Goal: Task Accomplishment & Management: Manage account settings

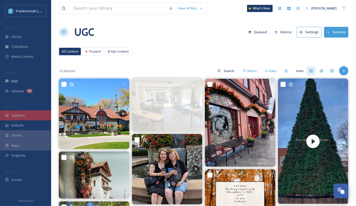
click at [39, 116] on div "Galleries" at bounding box center [25, 115] width 51 height 10
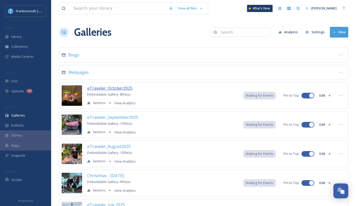
click at [111, 87] on span "eTraveler_October2025" at bounding box center [109, 88] width 45 height 6
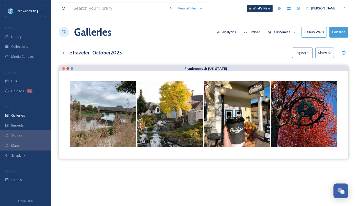
click at [328, 50] on button "Show All" at bounding box center [324, 53] width 19 height 10
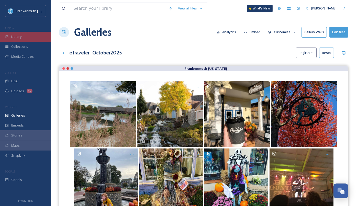
click at [25, 39] on div "Library" at bounding box center [25, 37] width 51 height 10
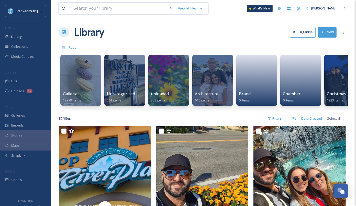
click at [125, 8] on input at bounding box center [118, 8] width 95 height 11
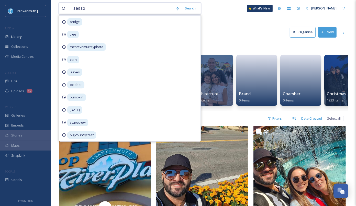
type input "season"
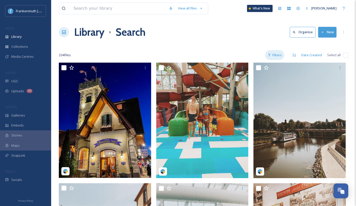
click at [277, 55] on div "Filters" at bounding box center [274, 55] width 19 height 10
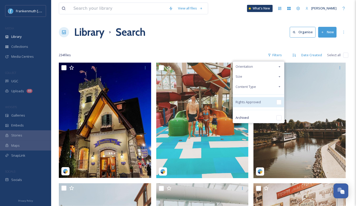
click at [274, 101] on div "Rights Approved" at bounding box center [258, 102] width 51 height 10
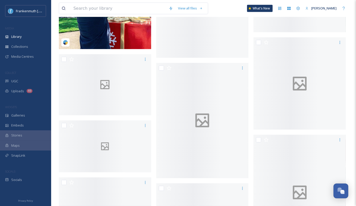
scroll to position [2119, 0]
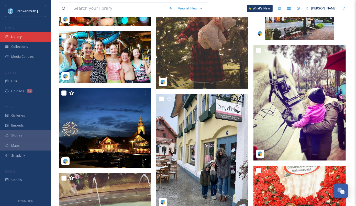
click at [35, 32] on div "Library" at bounding box center [25, 37] width 51 height 10
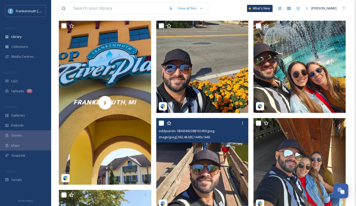
scroll to position [99, 0]
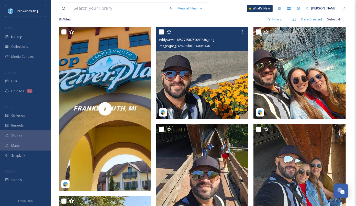
click at [212, 84] on img at bounding box center [202, 73] width 92 height 92
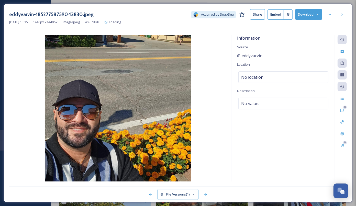
click at [308, 20] on div "[DATE] 13:35 1440 px x 1440 px image/jpeg 465.78 kB Loading..." at bounding box center [177, 22] width 337 height 5
click at [308, 17] on button "Download" at bounding box center [308, 14] width 27 height 10
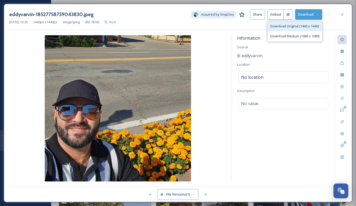
click at [306, 29] on div "Download Original (1440 x 1440)" at bounding box center [294, 26] width 54 height 10
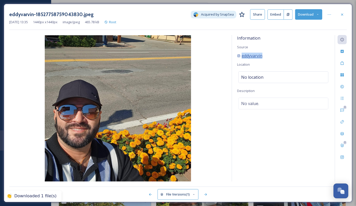
drag, startPoint x: 274, startPoint y: 56, endPoint x: 240, endPoint y: 56, distance: 34.2
click at [240, 56] on div "eddyvarvin" at bounding box center [283, 56] width 92 height 6
copy span "eddyvarvin"
click at [281, 40] on div "Information Source eddyvarvin Location No location Description No value." at bounding box center [283, 108] width 103 height 146
click at [344, 16] on div at bounding box center [341, 14] width 9 height 9
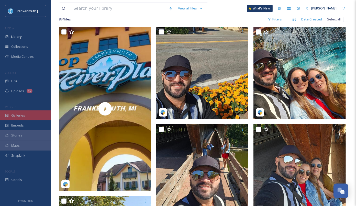
click at [24, 111] on div "Galleries" at bounding box center [25, 115] width 51 height 10
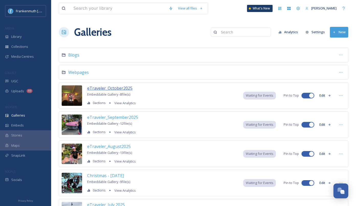
click at [126, 88] on span "eTraveler_October2025" at bounding box center [109, 88] width 45 height 6
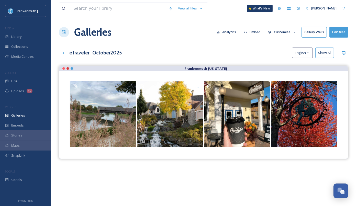
click at [338, 32] on button "Edit files" at bounding box center [338, 32] width 19 height 10
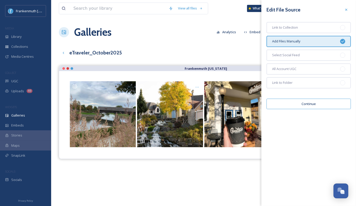
click at [320, 106] on button "Continue" at bounding box center [308, 104] width 84 height 10
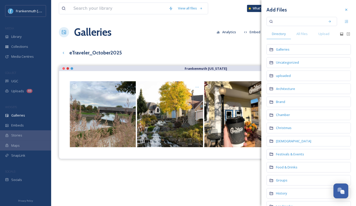
click at [288, 26] on input at bounding box center [298, 21] width 48 height 11
paste input "eddyvarvin"
type input "eddyvarvin"
click at [296, 32] on div "All Files" at bounding box center [302, 34] width 22 height 10
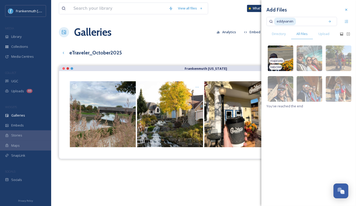
click at [288, 50] on img at bounding box center [280, 58] width 26 height 26
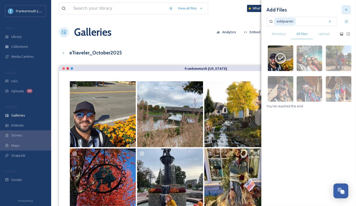
click at [345, 12] on div at bounding box center [345, 9] width 9 height 9
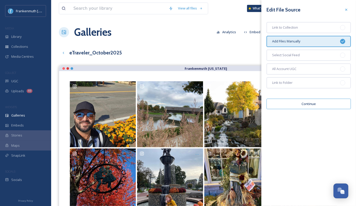
click at [345, 12] on div at bounding box center [345, 9] width 9 height 9
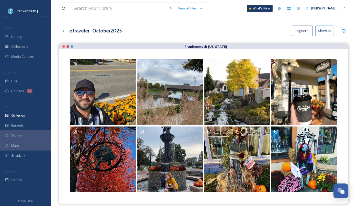
scroll to position [21, 0]
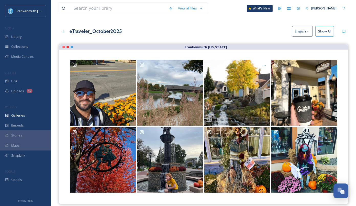
click at [327, 30] on button "Show All" at bounding box center [324, 31] width 19 height 10
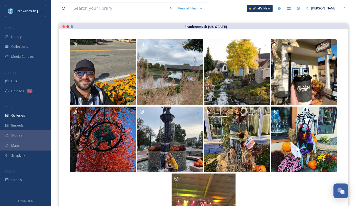
scroll to position [43, 0]
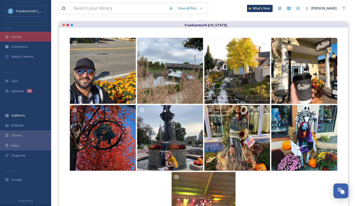
click at [33, 33] on div "Library" at bounding box center [25, 37] width 51 height 10
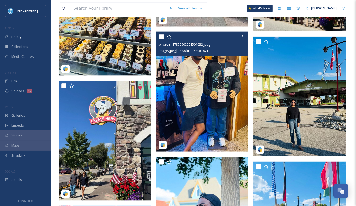
scroll to position [544, 0]
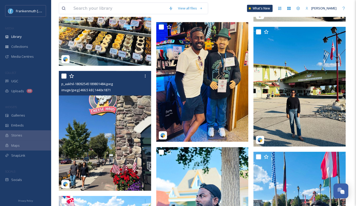
click at [109, 133] on img at bounding box center [105, 131] width 92 height 120
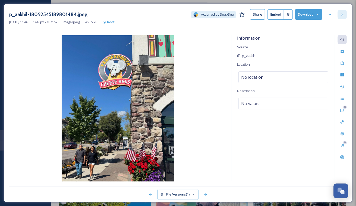
click at [342, 13] on icon at bounding box center [342, 15] width 4 height 4
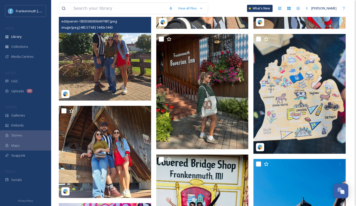
scroll to position [289, 0]
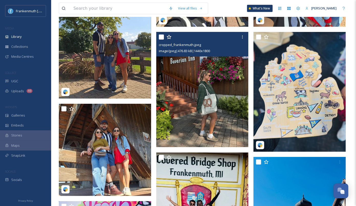
click at [206, 75] on img at bounding box center [202, 89] width 92 height 115
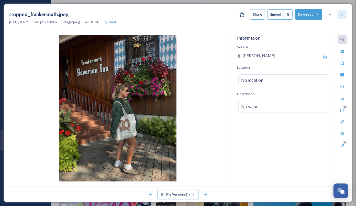
click at [343, 16] on icon at bounding box center [342, 15] width 4 height 4
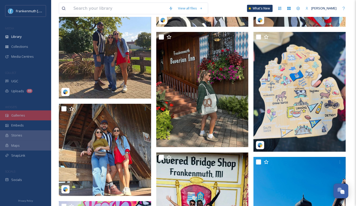
click at [31, 118] on div "Galleries" at bounding box center [25, 115] width 51 height 10
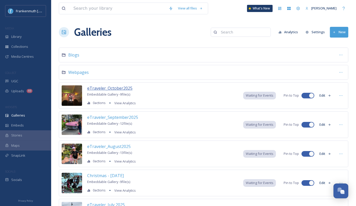
click at [111, 89] on span "eTraveler_October2025" at bounding box center [109, 88] width 45 height 6
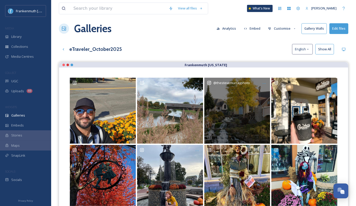
scroll to position [2, 0]
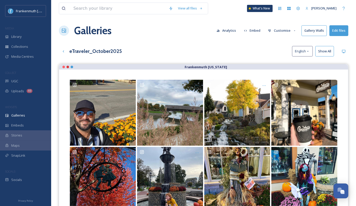
click at [336, 29] on button "Edit files" at bounding box center [338, 30] width 19 height 10
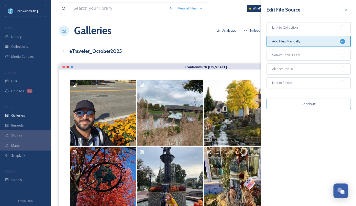
click at [318, 104] on button "Continue" at bounding box center [308, 104] width 84 height 10
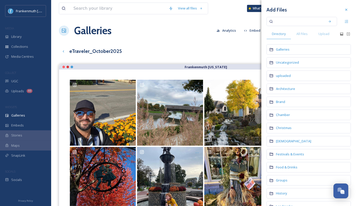
click at [283, 17] on input at bounding box center [298, 21] width 48 height 11
type input "fawnhaus_"
click at [308, 33] on div "All Files" at bounding box center [302, 34] width 22 height 10
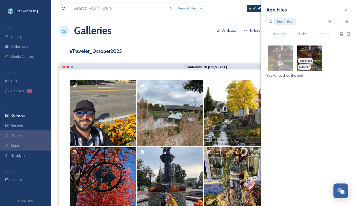
click at [319, 61] on img at bounding box center [309, 58] width 26 height 26
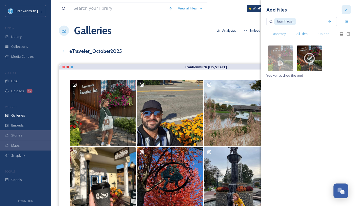
click at [346, 12] on div at bounding box center [345, 9] width 9 height 9
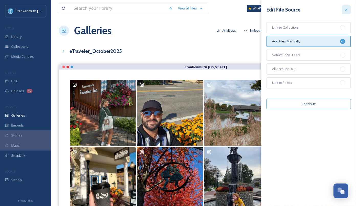
click at [345, 9] on icon at bounding box center [346, 10] width 4 height 4
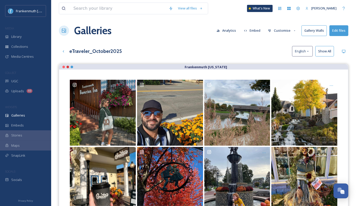
click at [276, 47] on div "eTraveler_October2025 English Show All" at bounding box center [203, 51] width 289 height 10
click at [171, 34] on div "Galleries Analytics Embed Customise Gallery Walls Edit files" at bounding box center [203, 30] width 289 height 15
click at [328, 53] on button "Show All" at bounding box center [324, 51] width 19 height 10
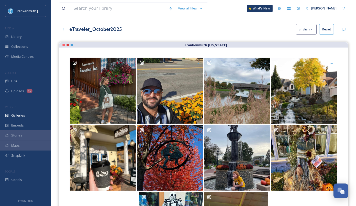
scroll to position [0, 0]
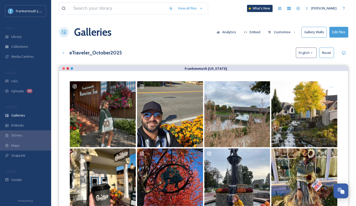
click at [337, 31] on button "Edit files" at bounding box center [338, 32] width 19 height 10
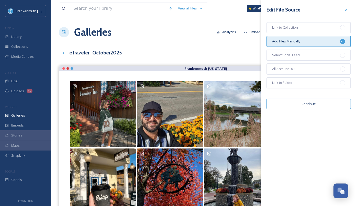
click at [317, 105] on button "Continue" at bounding box center [308, 104] width 84 height 10
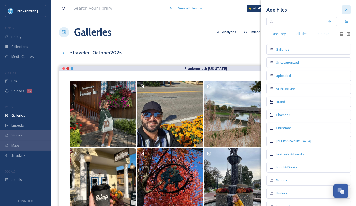
click at [347, 8] on icon at bounding box center [346, 10] width 4 height 4
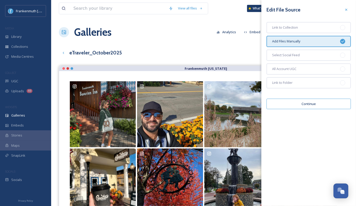
click at [347, 8] on icon at bounding box center [346, 10] width 4 height 4
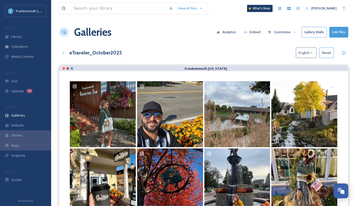
click at [290, 30] on button "Customise" at bounding box center [281, 32] width 33 height 10
click at [247, 48] on div "eTraveler_October2025 English Reset" at bounding box center [203, 53] width 289 height 10
click at [280, 33] on button "Customise" at bounding box center [281, 32] width 33 height 10
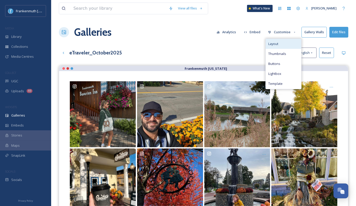
click at [284, 41] on div "Layout" at bounding box center [283, 44] width 36 height 10
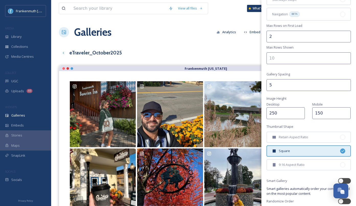
scroll to position [69, 0]
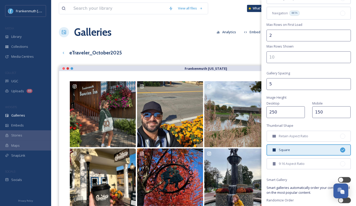
click at [138, 27] on div "Galleries Analytics Embed Customise Gallery Walls Edit files" at bounding box center [203, 32] width 289 height 15
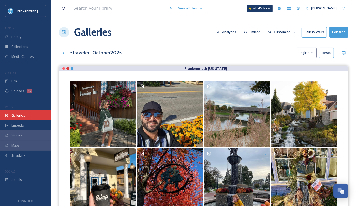
click at [33, 117] on div "Galleries" at bounding box center [25, 115] width 51 height 10
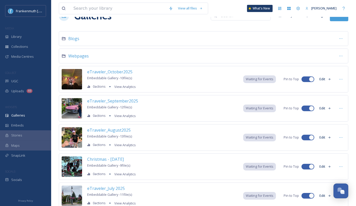
scroll to position [19, 0]
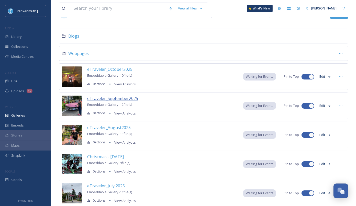
click at [125, 97] on span "eTraveler_September2025" at bounding box center [112, 99] width 51 height 6
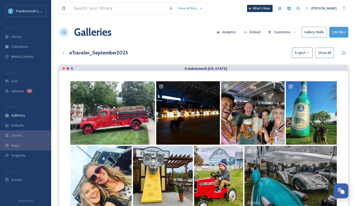
click at [286, 33] on button "Customise" at bounding box center [281, 32] width 33 height 10
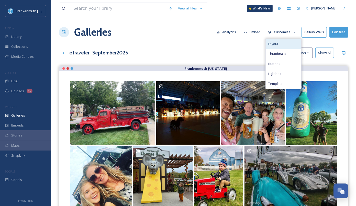
click at [278, 42] on span "Layout" at bounding box center [273, 43] width 10 height 5
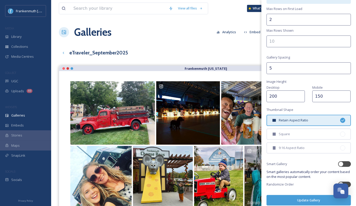
scroll to position [87, 0]
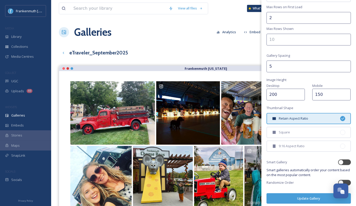
click at [170, 50] on div "eTraveler_September2025 English Show All" at bounding box center [203, 53] width 289 height 10
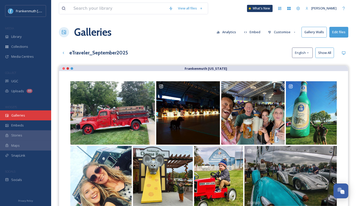
click at [19, 117] on span "Galleries" at bounding box center [18, 115] width 14 height 5
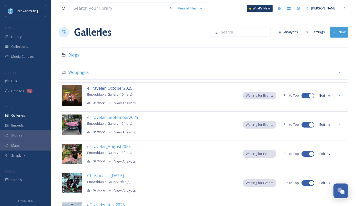
click at [122, 88] on span "eTraveler_October2025" at bounding box center [109, 88] width 45 height 6
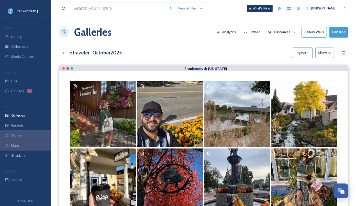
click at [317, 52] on button "Show All" at bounding box center [324, 53] width 19 height 10
click at [288, 31] on button "Customise" at bounding box center [281, 32] width 33 height 10
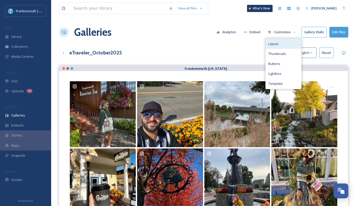
click at [284, 43] on div "Layout" at bounding box center [283, 44] width 36 height 10
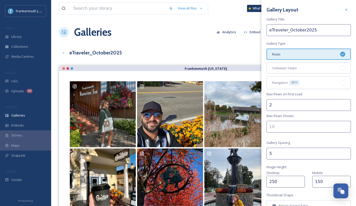
scroll to position [72, 0]
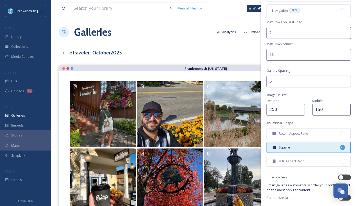
click at [285, 108] on input "250" at bounding box center [285, 110] width 38 height 12
type input "200"
click at [306, 91] on div "Gallery Layout Gallery Title eTraveler_October2025 Gallery Type Rows Sideways S…" at bounding box center [308, 76] width 95 height 296
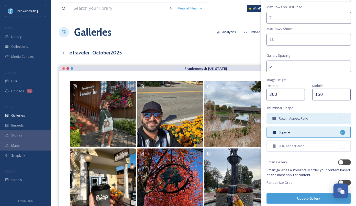
click at [292, 119] on span "Retain Aspect Ratio" at bounding box center [292, 118] width 29 height 5
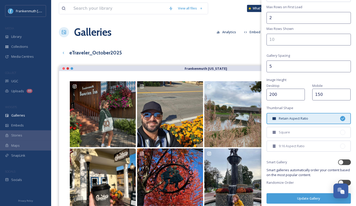
click at [307, 193] on button "Update Gallery" at bounding box center [308, 198] width 84 height 10
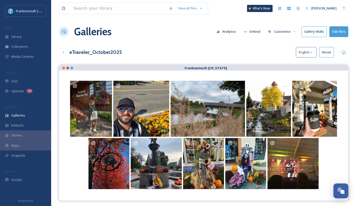
scroll to position [0, 0]
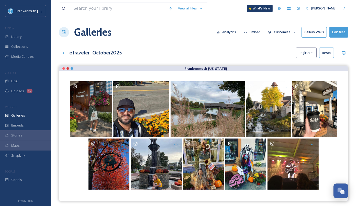
click at [35, 31] on div "MEDIA" at bounding box center [25, 28] width 51 height 7
click at [34, 36] on div "Library" at bounding box center [25, 37] width 51 height 10
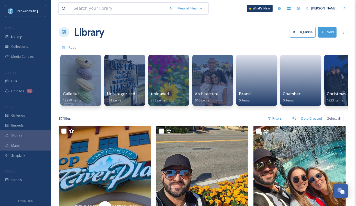
click at [108, 9] on input at bounding box center [118, 8] width 95 height 11
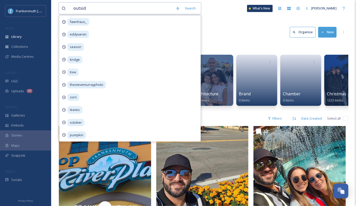
type input "outside"
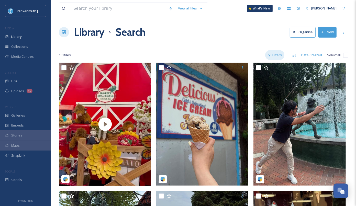
click at [280, 55] on div "Filters" at bounding box center [274, 55] width 19 height 10
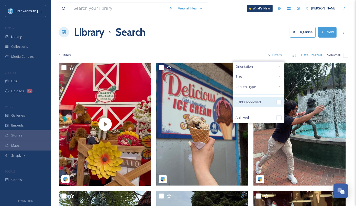
click at [281, 101] on input "checkbox" at bounding box center [278, 102] width 5 height 5
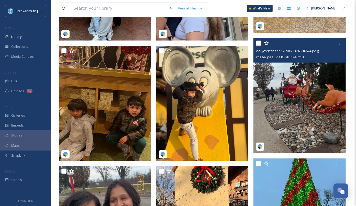
scroll to position [401, 0]
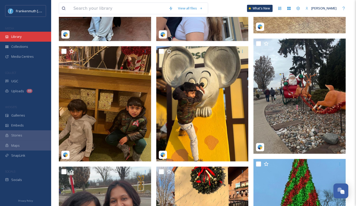
click at [30, 38] on div "Library" at bounding box center [25, 37] width 51 height 10
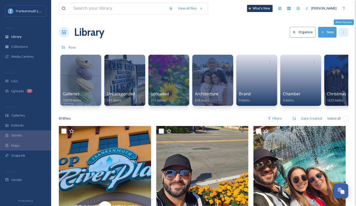
click at [342, 29] on div "More Options" at bounding box center [343, 32] width 9 height 9
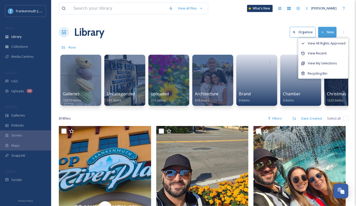
click at [326, 31] on button "New" at bounding box center [327, 32] width 18 height 10
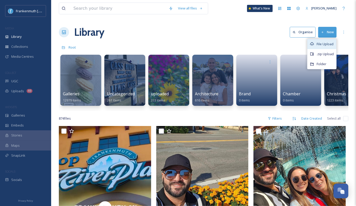
click at [326, 41] on div "File Upload" at bounding box center [321, 44] width 29 height 10
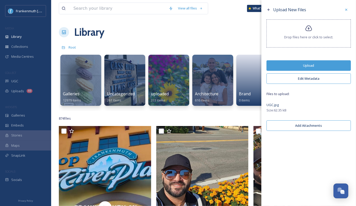
click at [315, 66] on button "Upload" at bounding box center [308, 65] width 84 height 10
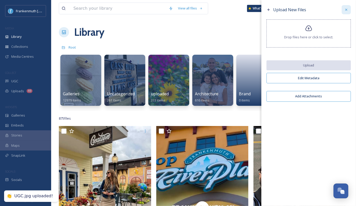
click at [348, 11] on div at bounding box center [345, 9] width 9 height 9
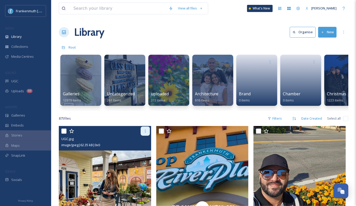
click at [145, 133] on div at bounding box center [145, 130] width 9 height 9
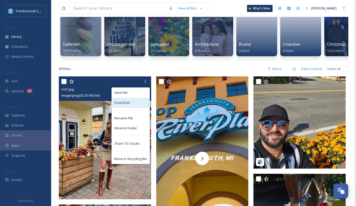
scroll to position [50, 0]
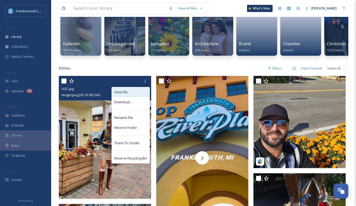
click at [128, 92] on div "View File" at bounding box center [131, 92] width 38 height 10
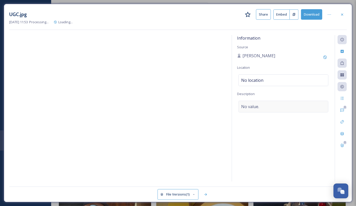
click at [279, 104] on div "No value." at bounding box center [283, 107] width 90 height 12
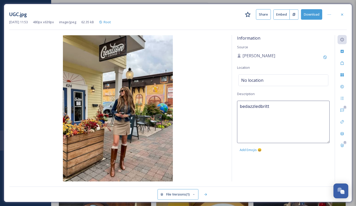
click at [239, 107] on textarea "bedazzledbritt" at bounding box center [283, 122] width 92 height 42
click at [281, 105] on textarea "@bedazzledbritt" at bounding box center [283, 122] width 92 height 42
type textarea "@bedazzledbritt sent DM permission to use photos."
click at [221, 117] on img at bounding box center [117, 108] width 217 height 146
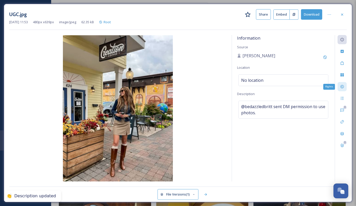
click at [343, 89] on div "Rights" at bounding box center [341, 86] width 9 height 9
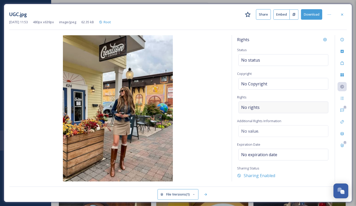
click at [261, 105] on div "No rights" at bounding box center [283, 107] width 90 height 12
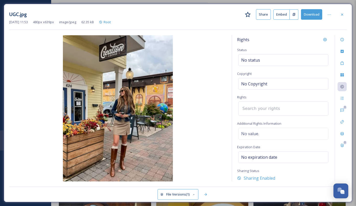
click at [261, 105] on input at bounding box center [268, 108] width 56 height 11
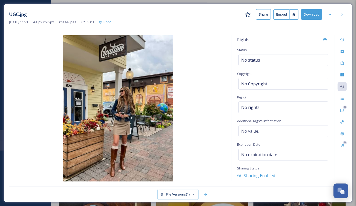
click at [225, 112] on img at bounding box center [117, 108] width 217 height 146
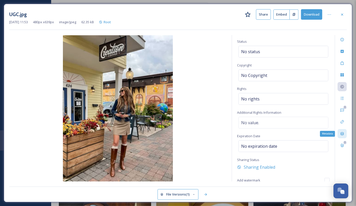
click at [344, 133] on icon at bounding box center [342, 134] width 4 height 4
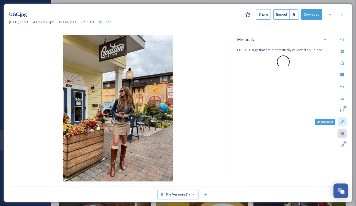
click at [343, 121] on icon at bounding box center [342, 122] width 4 height 4
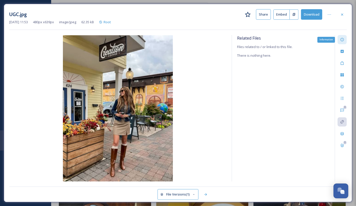
click at [346, 39] on div "Information" at bounding box center [341, 39] width 9 height 9
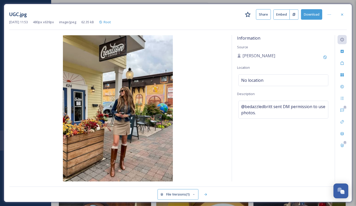
click at [295, 170] on div "Information Source [PERSON_NAME] Location No location Description @bedazzledbri…" at bounding box center [283, 108] width 103 height 146
click at [223, 118] on img at bounding box center [117, 108] width 217 height 146
click at [342, 15] on icon at bounding box center [342, 15] width 4 height 4
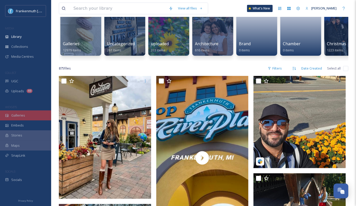
click at [23, 116] on span "Galleries" at bounding box center [18, 115] width 14 height 5
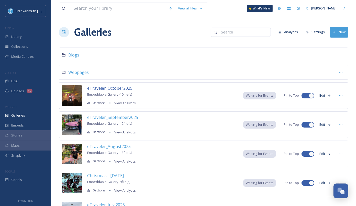
click at [120, 86] on span "eTraveler_October2025" at bounding box center [109, 88] width 45 height 6
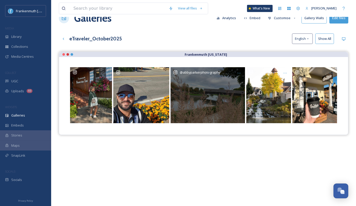
scroll to position [15, 0]
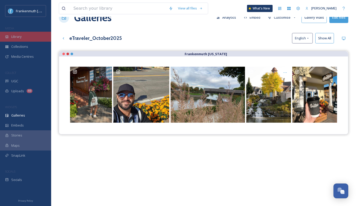
click at [28, 36] on div "Library" at bounding box center [25, 37] width 51 height 10
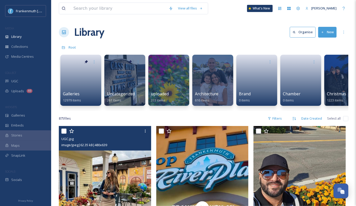
click at [117, 164] on img at bounding box center [105, 187] width 92 height 123
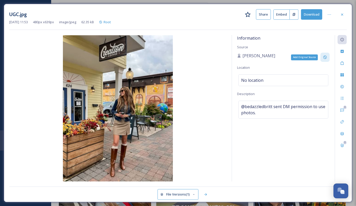
click at [326, 58] on icon at bounding box center [325, 57] width 4 height 4
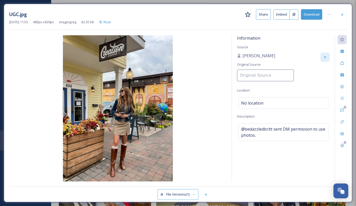
click at [266, 77] on input at bounding box center [265, 75] width 57 height 12
type input "@bedazzledbritt"
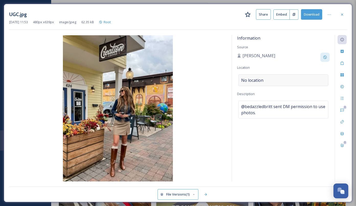
click at [314, 81] on div "Information Source [PERSON_NAME] Location No location Description @bedazzledbri…" at bounding box center [283, 108] width 103 height 146
click at [326, 56] on icon at bounding box center [325, 57] width 4 height 4
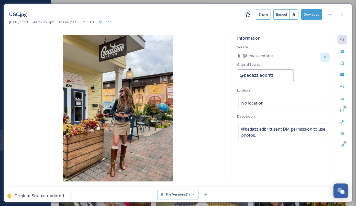
click at [314, 70] on div "@bedazzledbritt Original Source @bedazzledbritt" at bounding box center [283, 69] width 92 height 32
click at [238, 55] on icon at bounding box center [239, 56] width 3 height 4
click at [305, 41] on div "Information Source @bedazzledbritt Original Source @bedazzledbritt Location No …" at bounding box center [283, 108] width 103 height 146
click at [345, 13] on div at bounding box center [341, 14] width 9 height 9
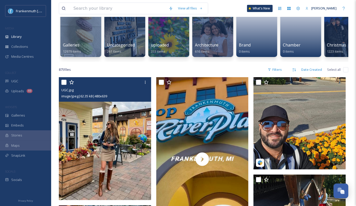
scroll to position [57, 0]
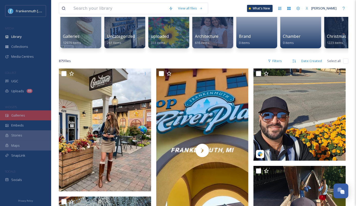
click at [30, 110] on div "Galleries" at bounding box center [25, 115] width 51 height 10
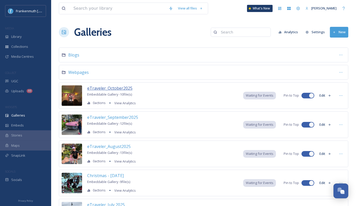
click at [125, 85] on span "eTraveler_October2025" at bounding box center [109, 88] width 45 height 6
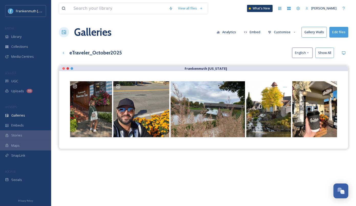
click at [337, 36] on button "Edit files" at bounding box center [338, 32] width 19 height 10
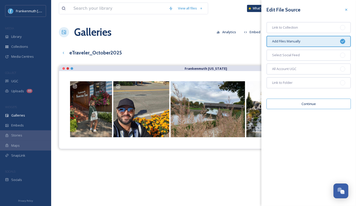
click at [312, 103] on button "Continue" at bounding box center [308, 104] width 84 height 10
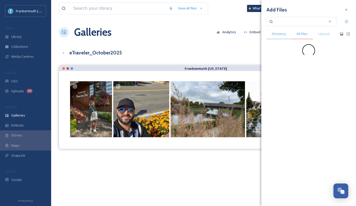
click at [301, 30] on div "All Files" at bounding box center [302, 34] width 22 height 10
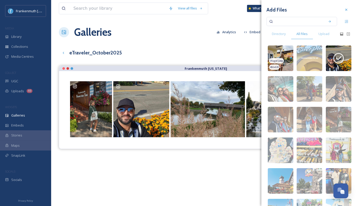
click at [286, 53] on img at bounding box center [280, 58] width 26 height 26
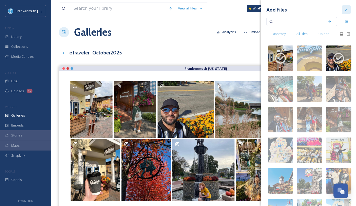
click at [349, 11] on div at bounding box center [345, 9] width 9 height 9
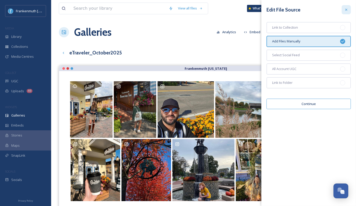
click at [346, 12] on div at bounding box center [345, 9] width 9 height 9
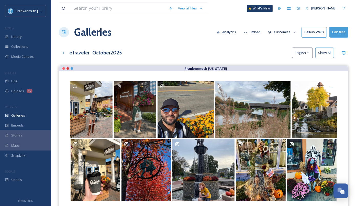
scroll to position [24, 0]
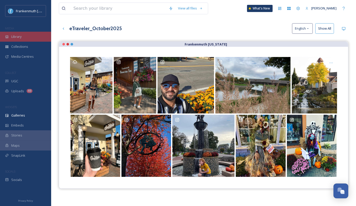
click at [30, 34] on div "Library" at bounding box center [25, 37] width 51 height 10
